Goal: Use online tool/utility: Utilize a website feature to perform a specific function

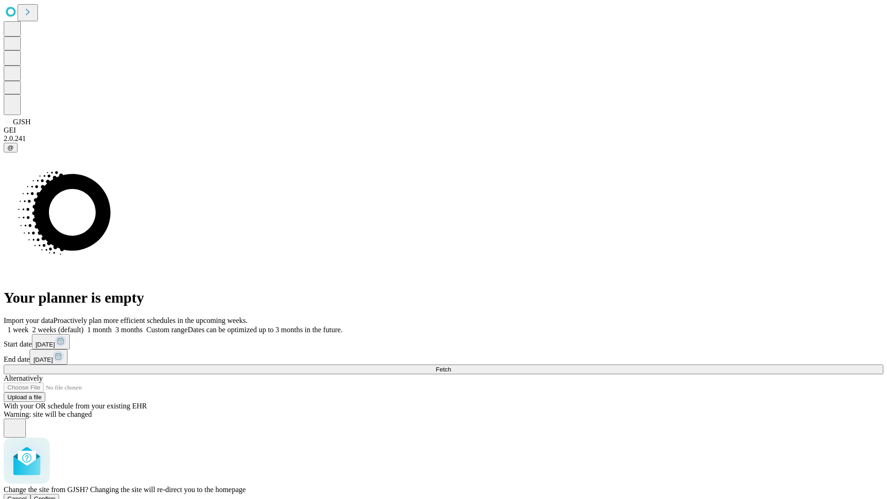
click at [56, 495] on span "Confirm" at bounding box center [45, 498] width 22 height 7
click at [84, 326] on label "2 weeks (default)" at bounding box center [56, 330] width 55 height 8
click at [451, 366] on span "Fetch" at bounding box center [443, 369] width 15 height 7
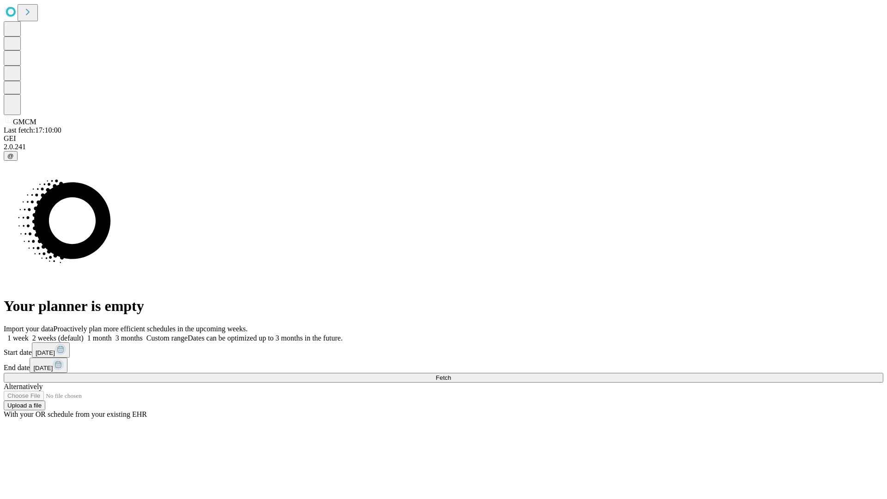
click at [84, 334] on label "2 weeks (default)" at bounding box center [56, 338] width 55 height 8
click at [451, 374] on span "Fetch" at bounding box center [443, 377] width 15 height 7
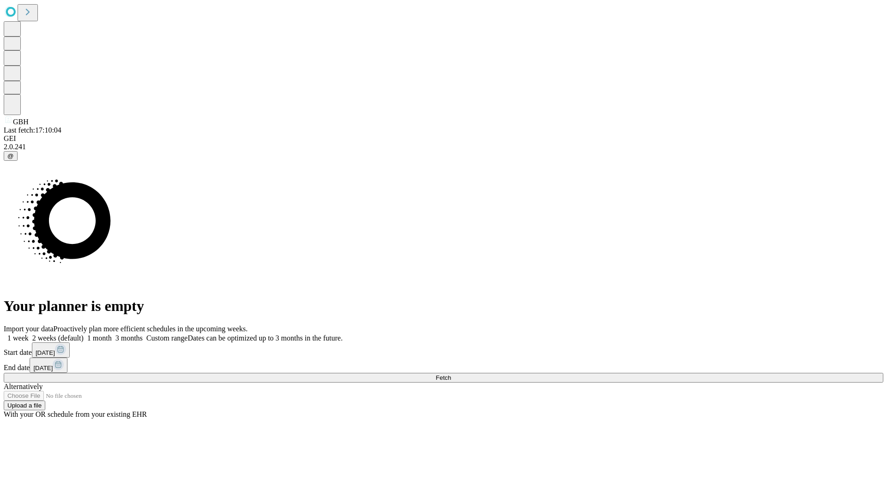
click at [84, 334] on label "2 weeks (default)" at bounding box center [56, 338] width 55 height 8
click at [451, 374] on span "Fetch" at bounding box center [443, 377] width 15 height 7
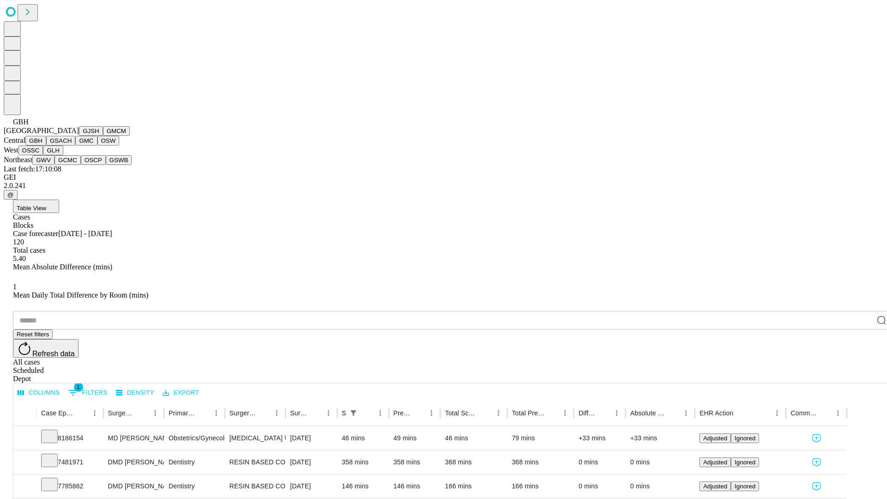
click at [72, 146] on button "GSACH" at bounding box center [60, 141] width 29 height 10
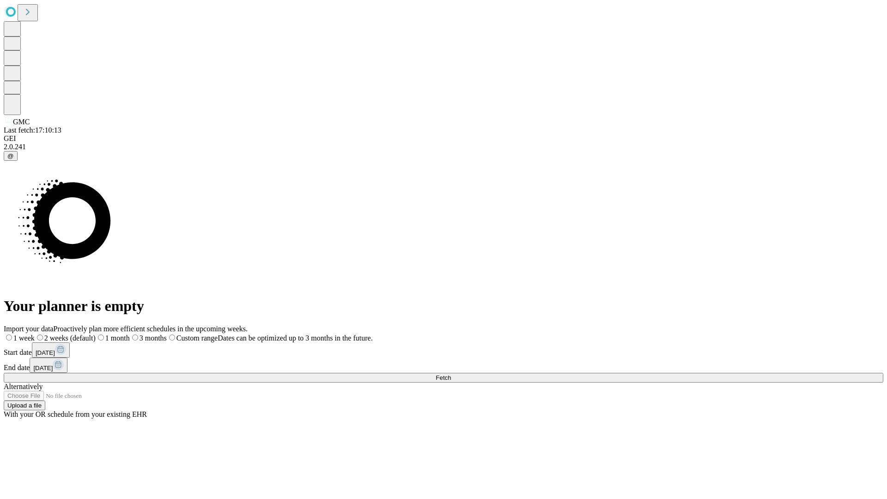
click at [96, 334] on label "2 weeks (default)" at bounding box center [65, 338] width 61 height 8
click at [451, 374] on span "Fetch" at bounding box center [443, 377] width 15 height 7
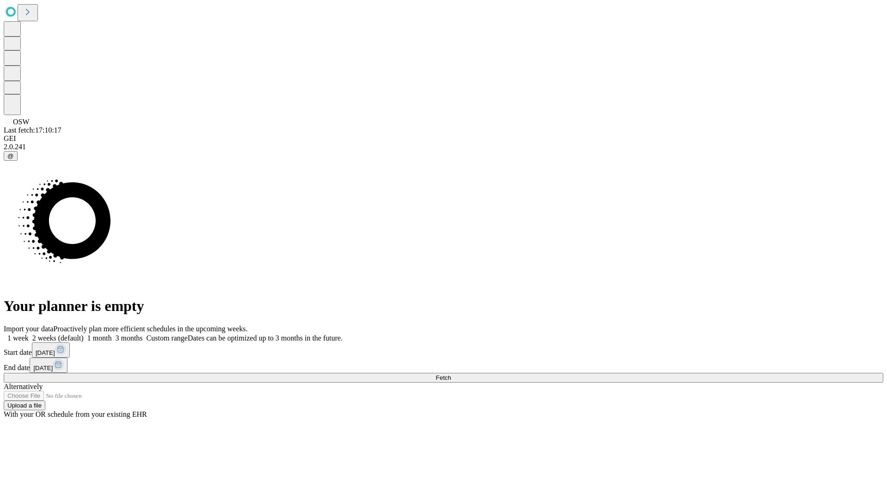
click at [84, 334] on label "2 weeks (default)" at bounding box center [56, 338] width 55 height 8
click at [451, 374] on span "Fetch" at bounding box center [443, 377] width 15 height 7
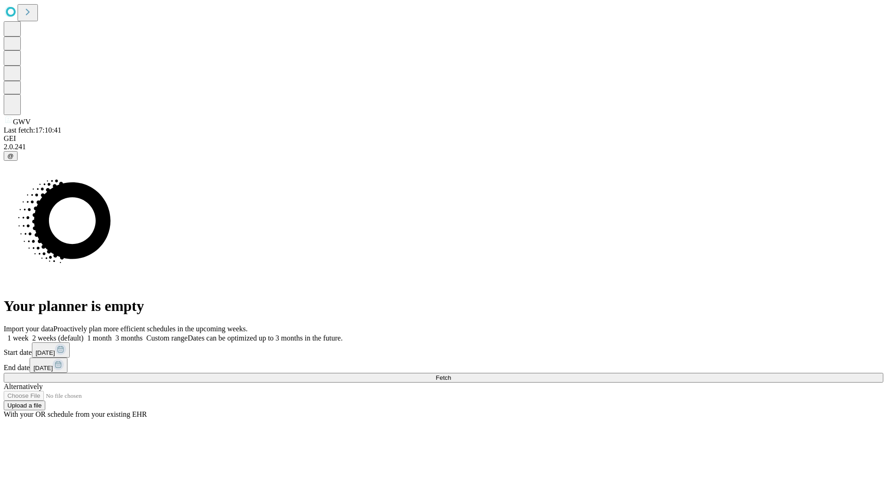
click at [84, 334] on label "2 weeks (default)" at bounding box center [56, 338] width 55 height 8
click at [451, 374] on span "Fetch" at bounding box center [443, 377] width 15 height 7
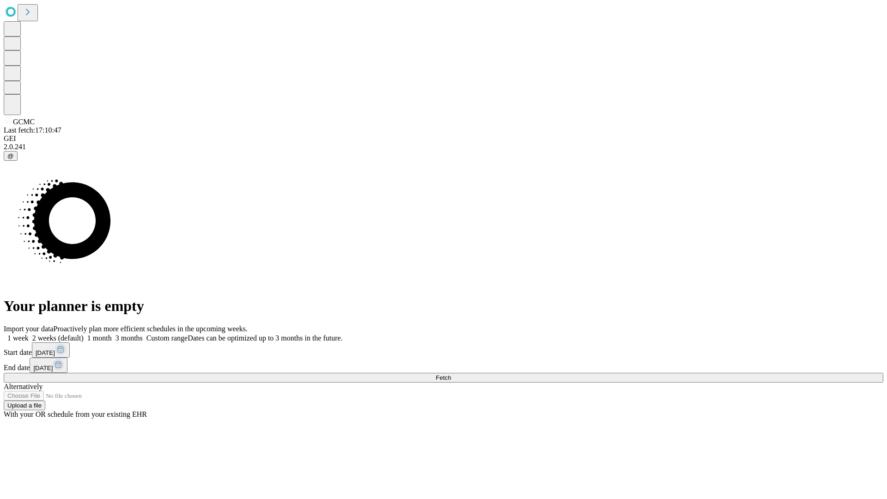
click at [84, 334] on label "2 weeks (default)" at bounding box center [56, 338] width 55 height 8
click at [451, 374] on span "Fetch" at bounding box center [443, 377] width 15 height 7
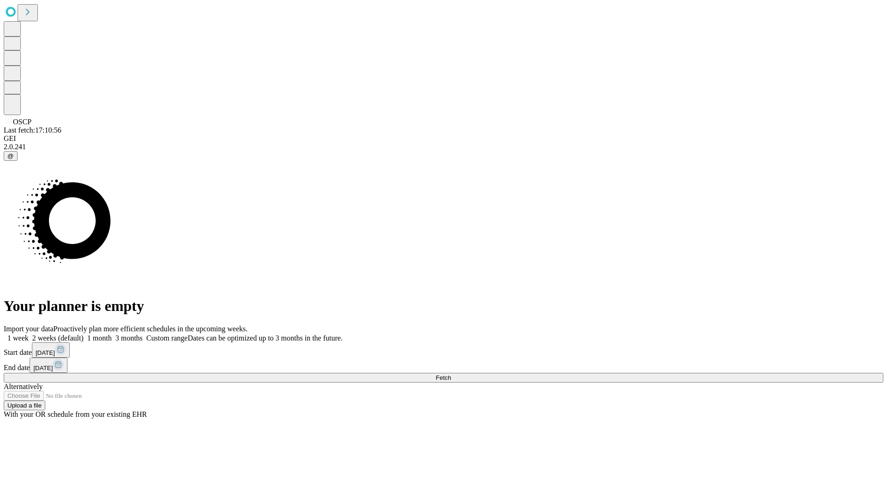
click at [84, 334] on label "2 weeks (default)" at bounding box center [56, 338] width 55 height 8
click at [451, 374] on span "Fetch" at bounding box center [443, 377] width 15 height 7
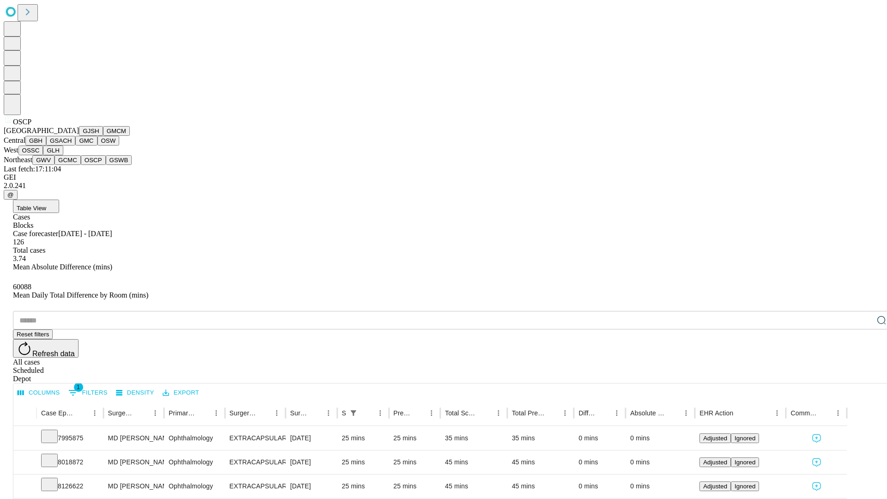
click at [106, 165] on button "GSWB" at bounding box center [119, 160] width 26 height 10
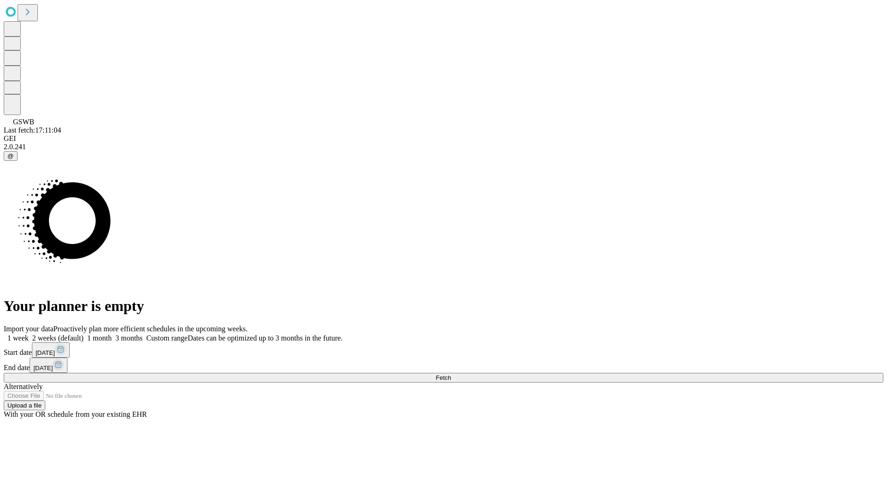
click at [84, 334] on label "2 weeks (default)" at bounding box center [56, 338] width 55 height 8
click at [451, 374] on span "Fetch" at bounding box center [443, 377] width 15 height 7
